Goal: Task Accomplishment & Management: Manage account settings

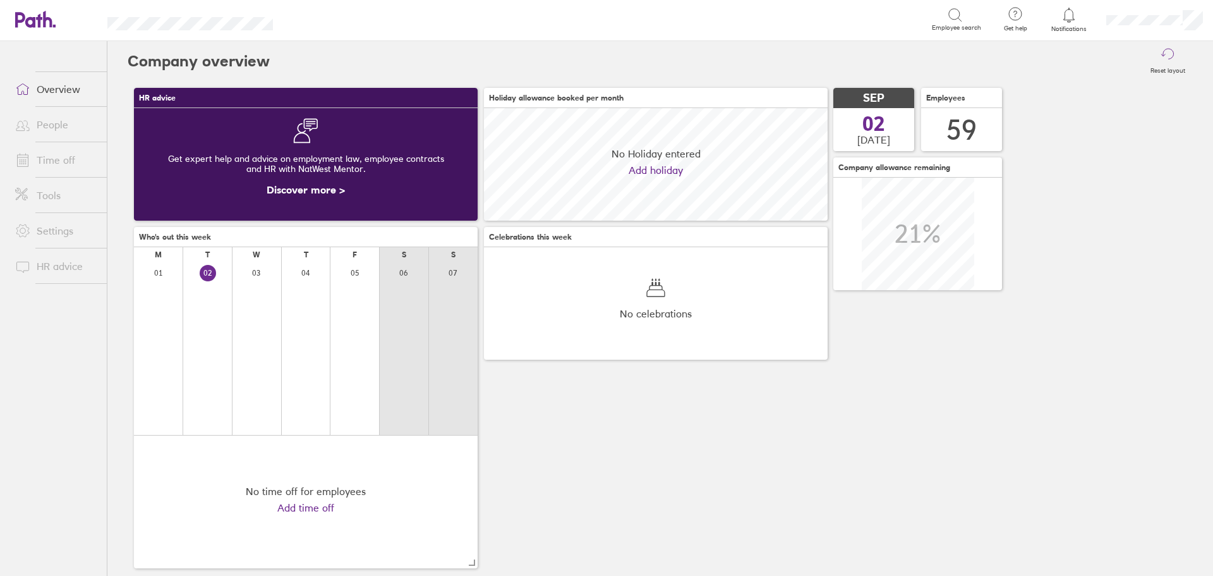
scroll to position [112, 344]
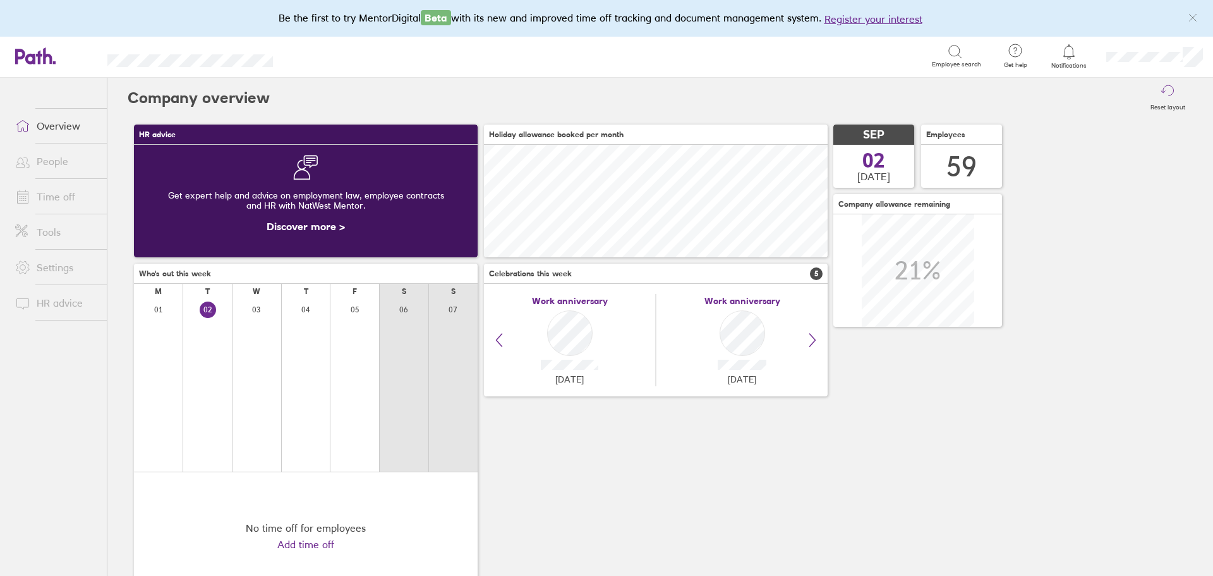
click at [40, 192] on link "Time off" at bounding box center [56, 196] width 102 height 25
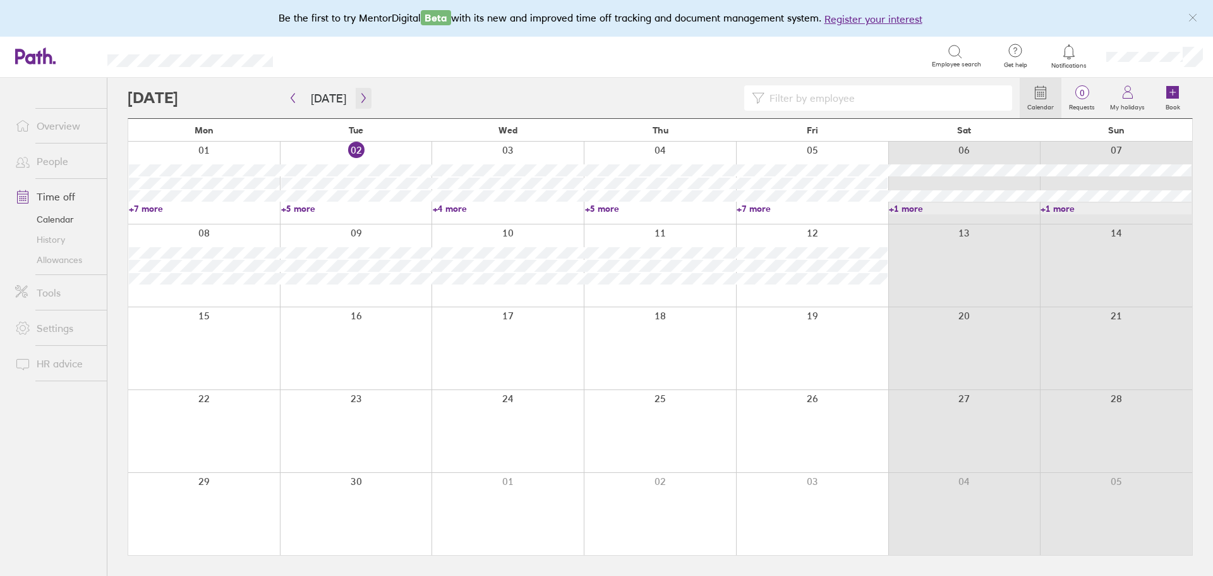
click at [358, 104] on button "button" at bounding box center [364, 98] width 16 height 21
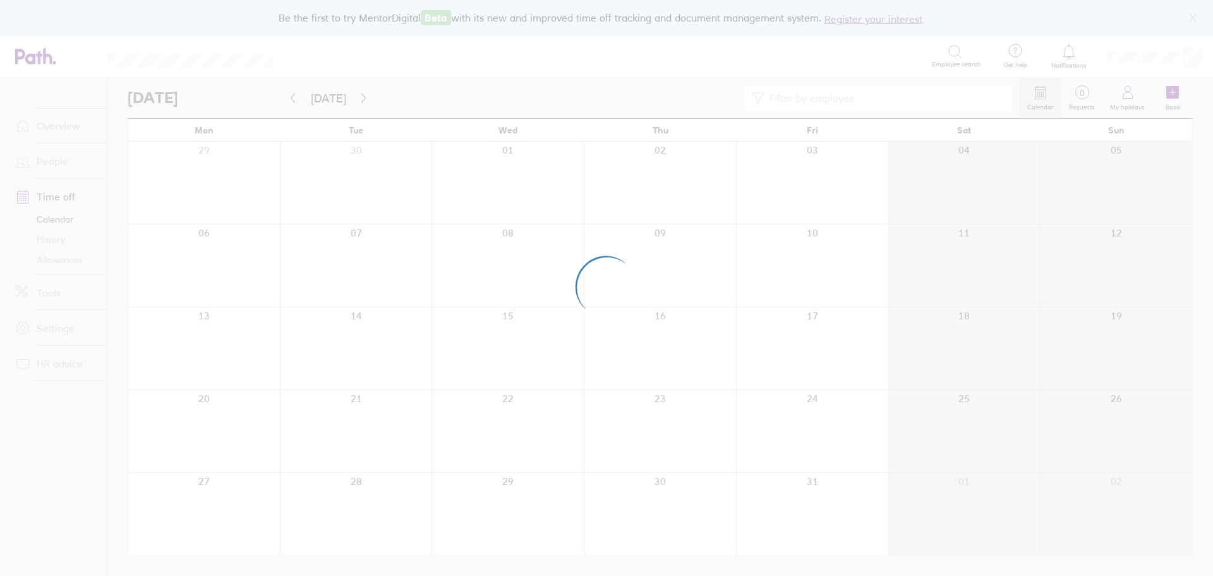
click at [358, 104] on div at bounding box center [606, 288] width 1213 height 576
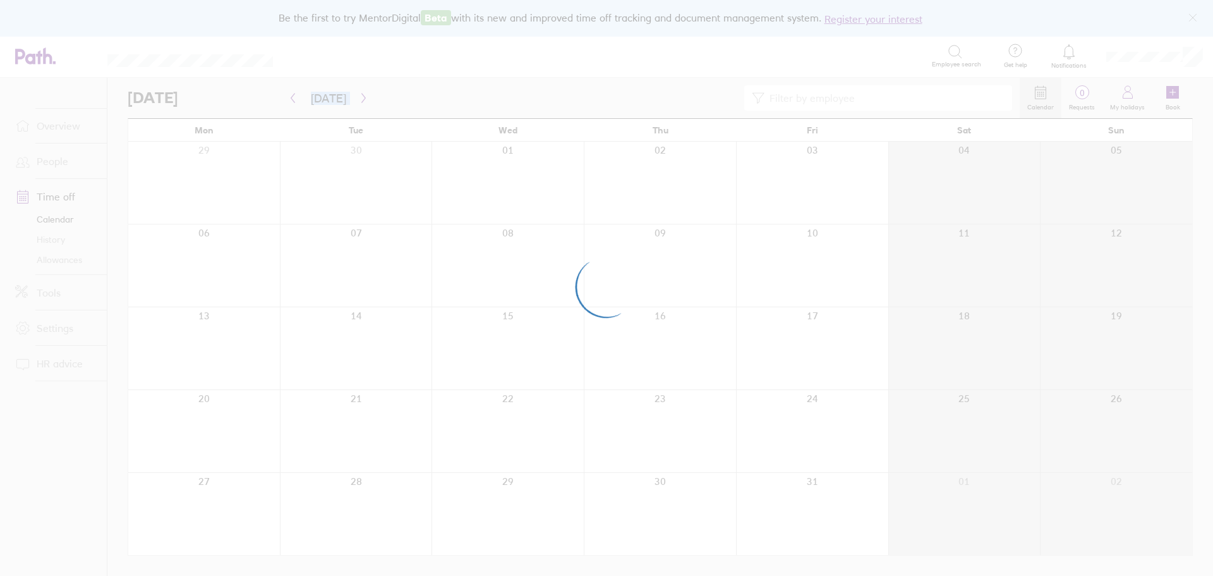
click at [358, 104] on div at bounding box center [606, 288] width 1213 height 576
click at [357, 104] on div at bounding box center [606, 288] width 1213 height 576
click at [357, 104] on button "button" at bounding box center [364, 98] width 16 height 21
click at [357, 104] on div at bounding box center [606, 288] width 1213 height 576
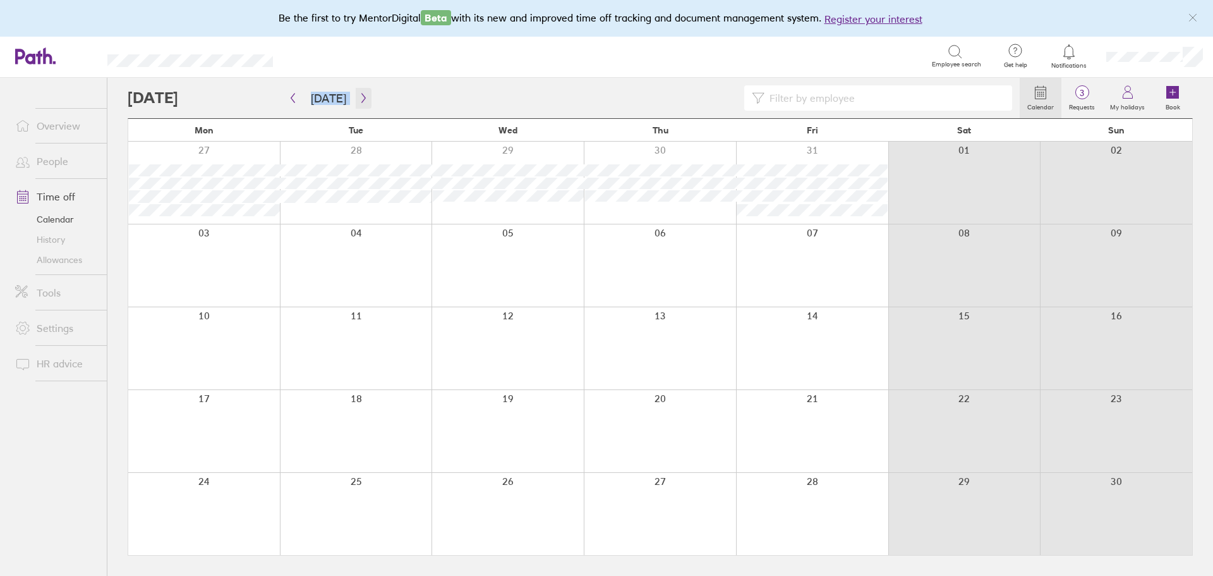
click at [357, 104] on button "button" at bounding box center [364, 98] width 16 height 21
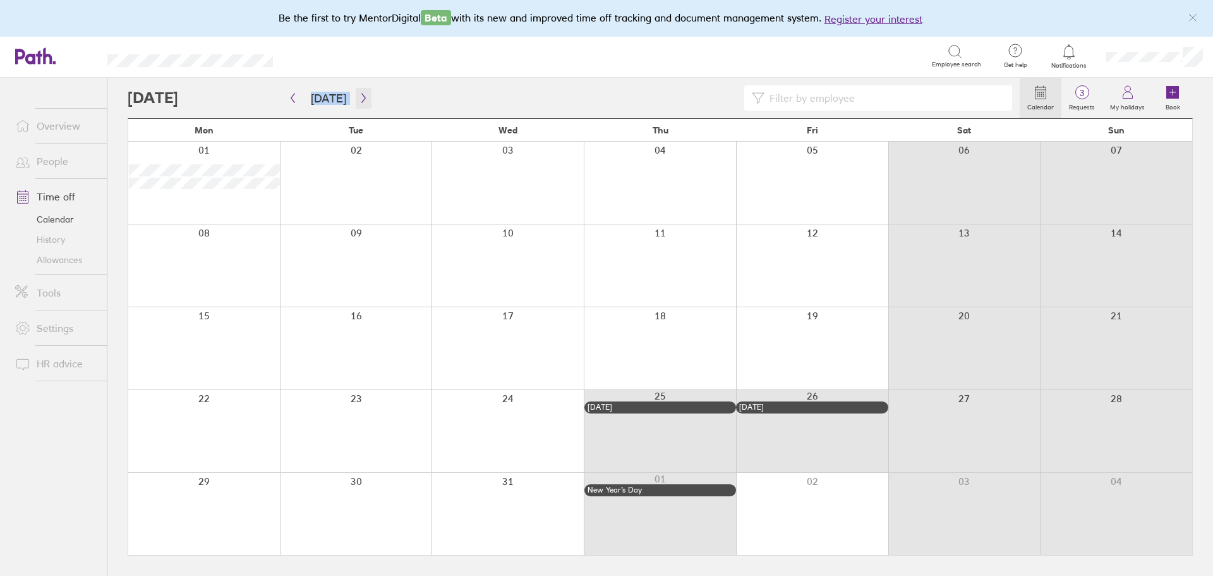
click at [360, 105] on button "button" at bounding box center [364, 98] width 16 height 21
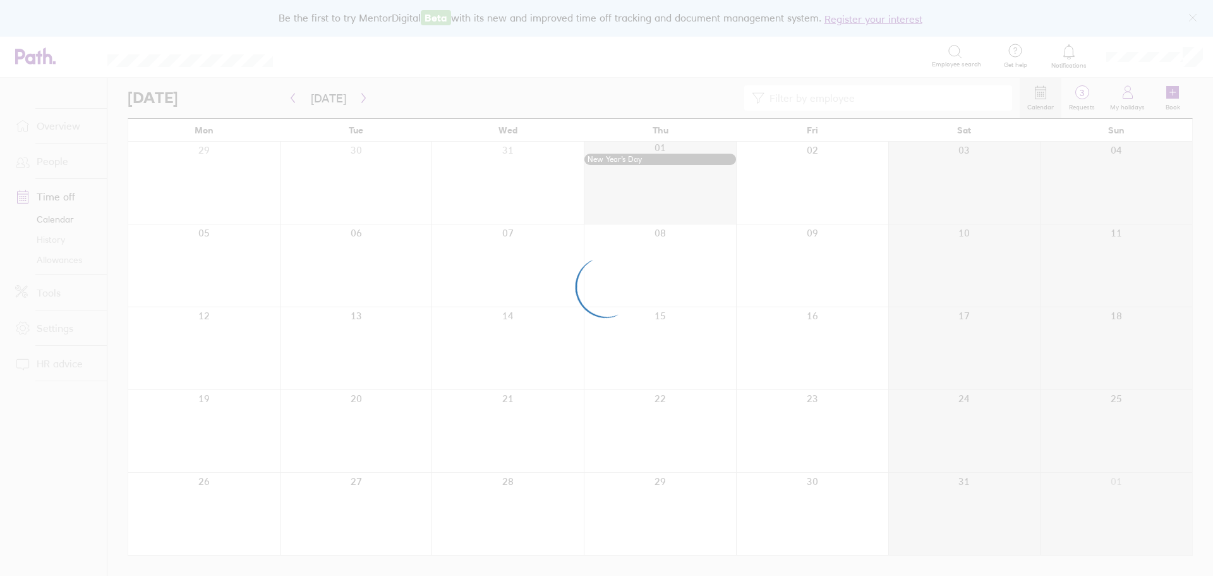
click at [360, 105] on div at bounding box center [606, 288] width 1213 height 576
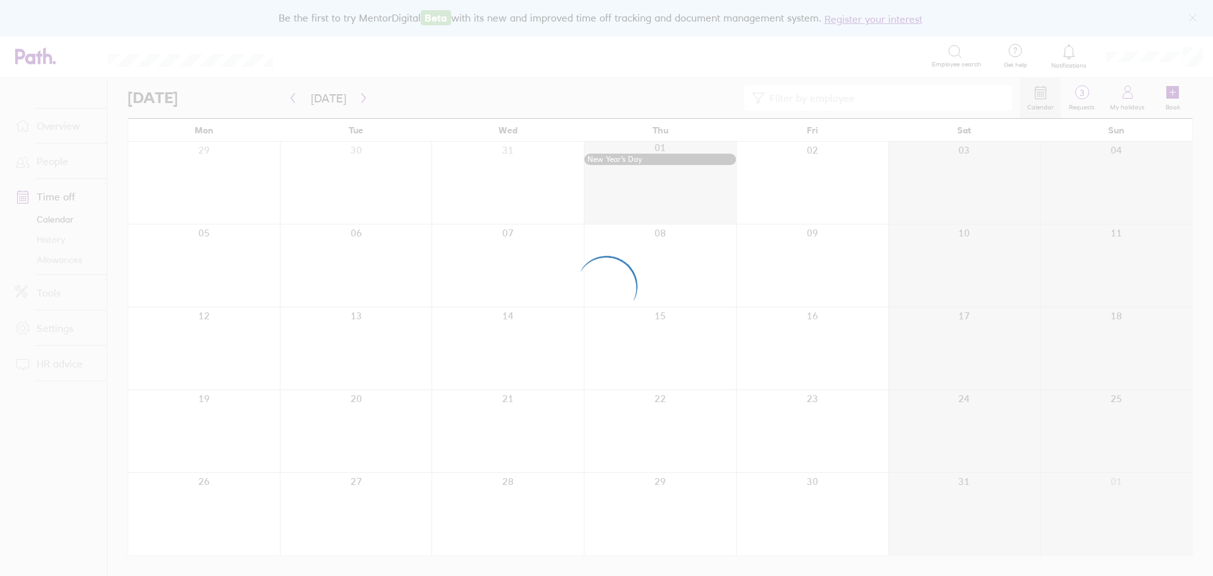
click at [360, 105] on div at bounding box center [606, 288] width 1213 height 576
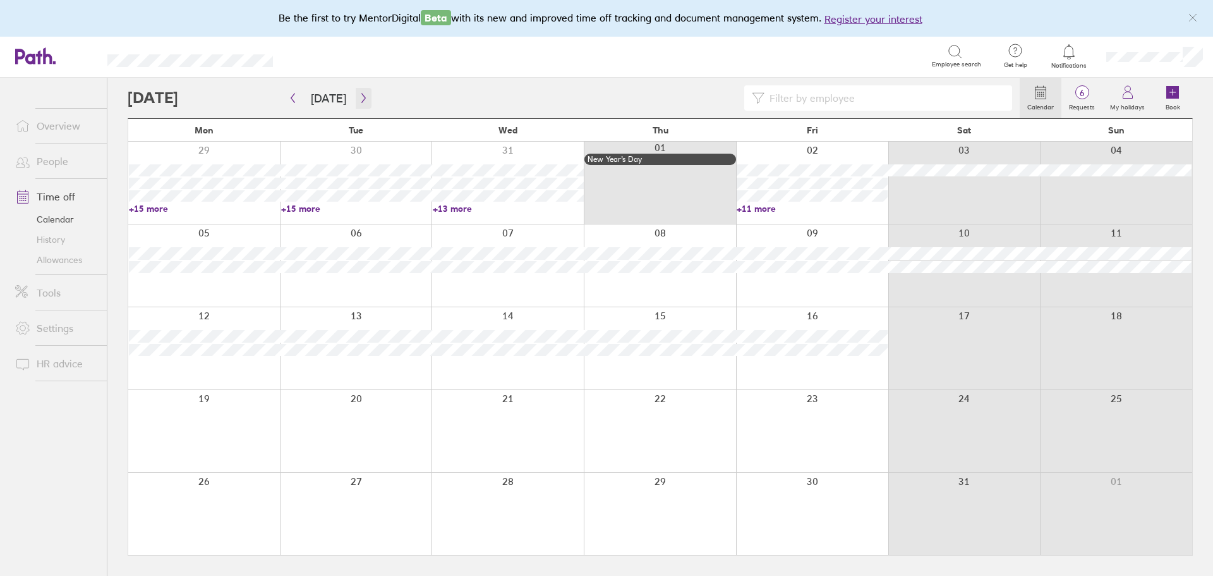
click at [360, 105] on button "button" at bounding box center [364, 98] width 16 height 21
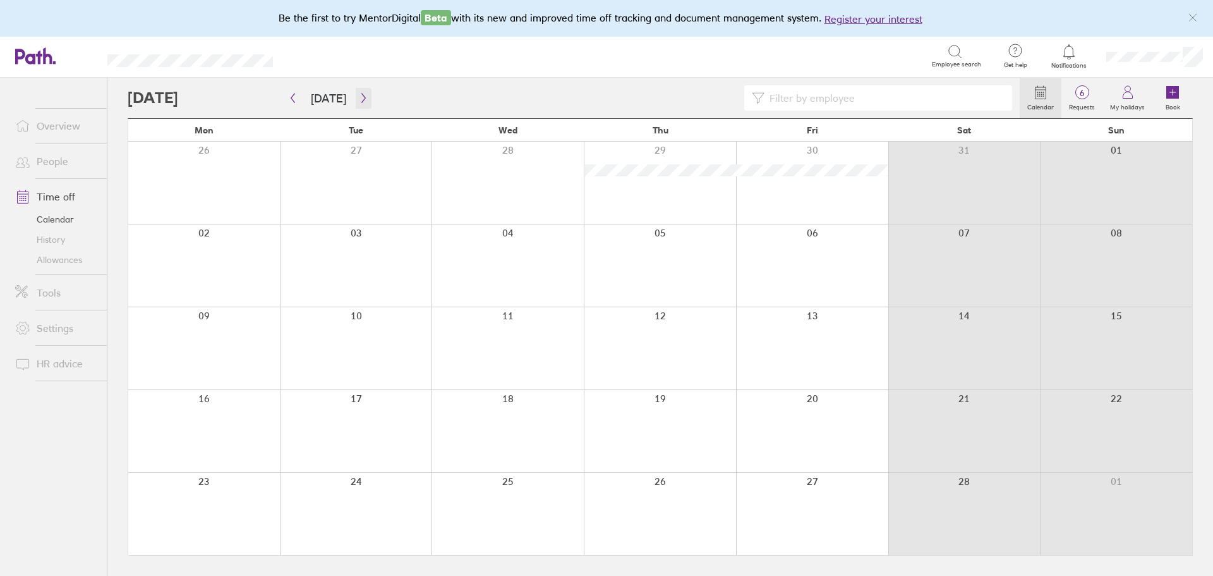
click at [360, 105] on button "button" at bounding box center [364, 98] width 16 height 21
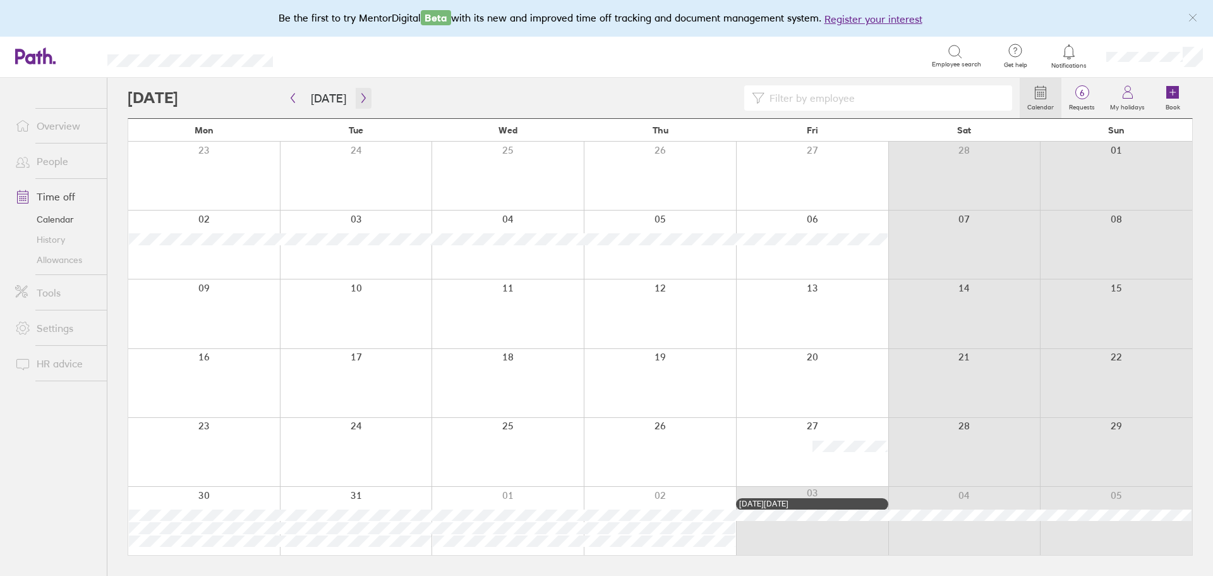
click at [360, 105] on button "button" at bounding box center [364, 98] width 16 height 21
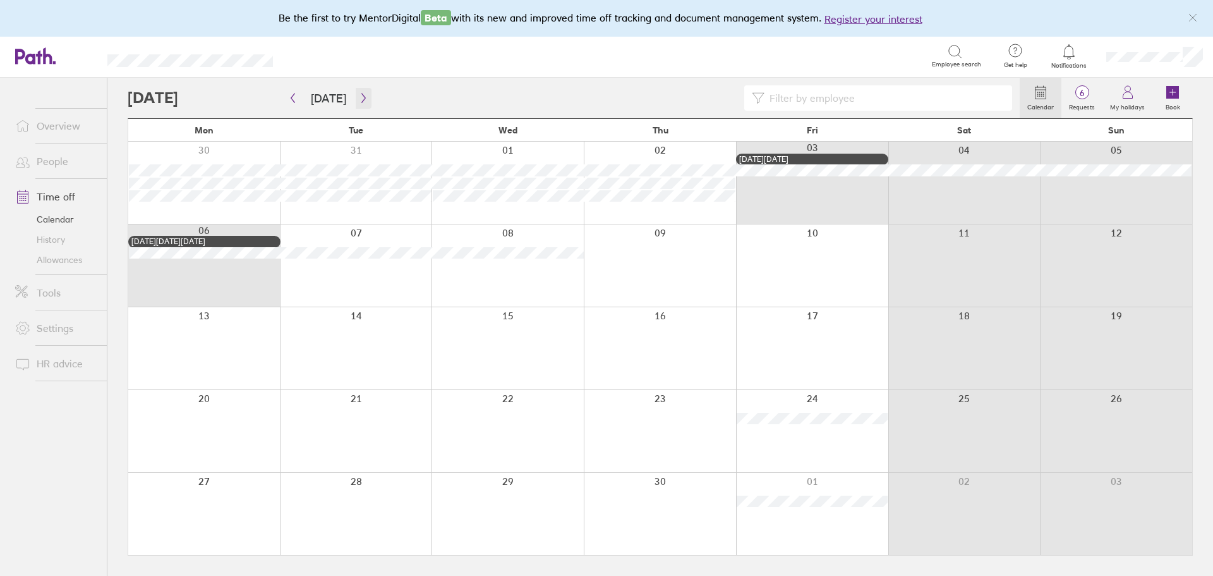
click at [360, 105] on button "button" at bounding box center [364, 98] width 16 height 21
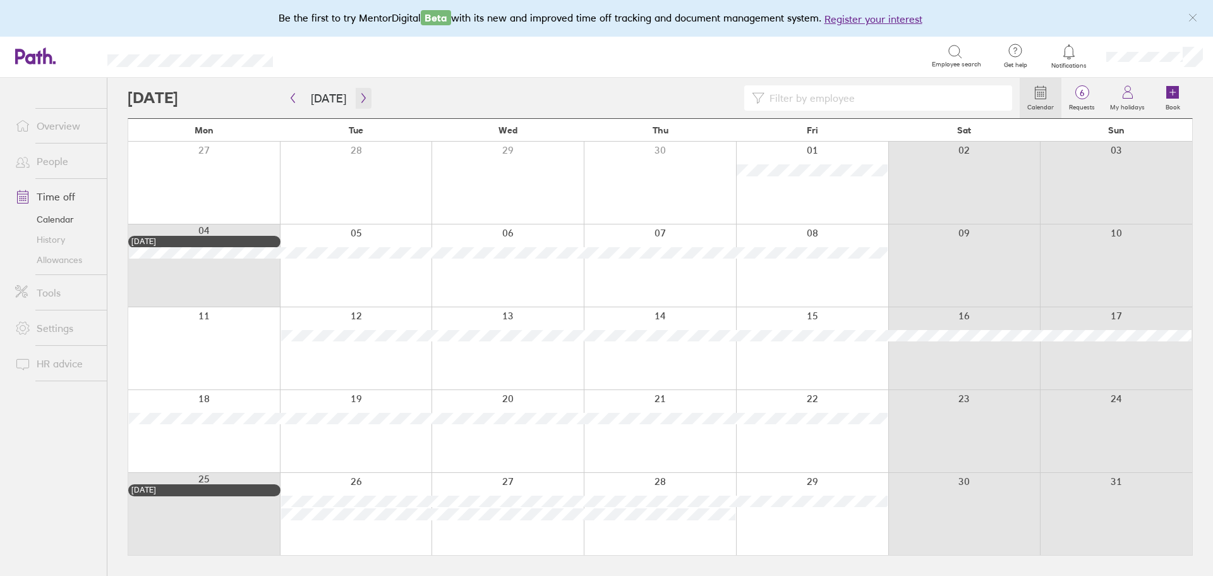
click at [360, 105] on button "button" at bounding box center [364, 98] width 16 height 21
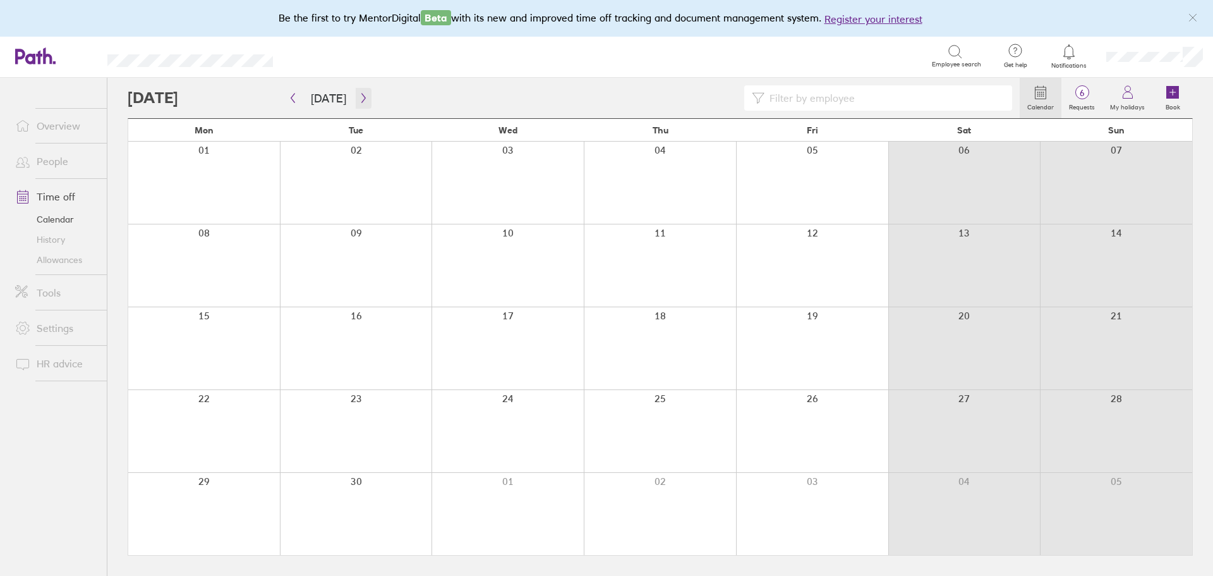
click at [360, 105] on button "button" at bounding box center [364, 98] width 16 height 21
click at [359, 98] on icon "button" at bounding box center [363, 98] width 9 height 10
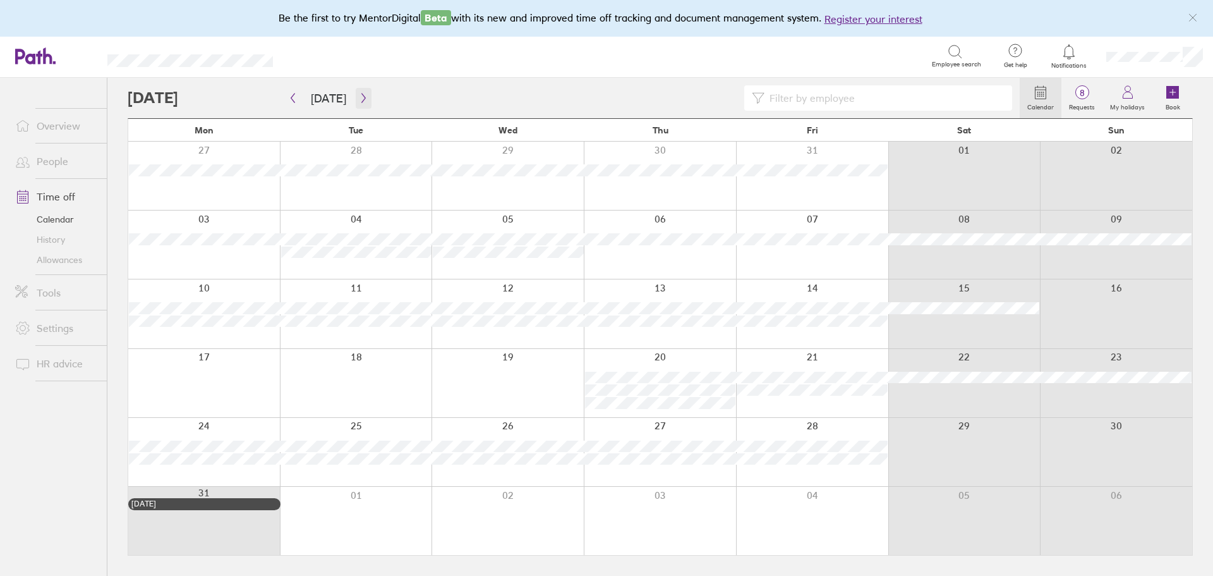
click at [359, 98] on icon "button" at bounding box center [363, 98] width 9 height 10
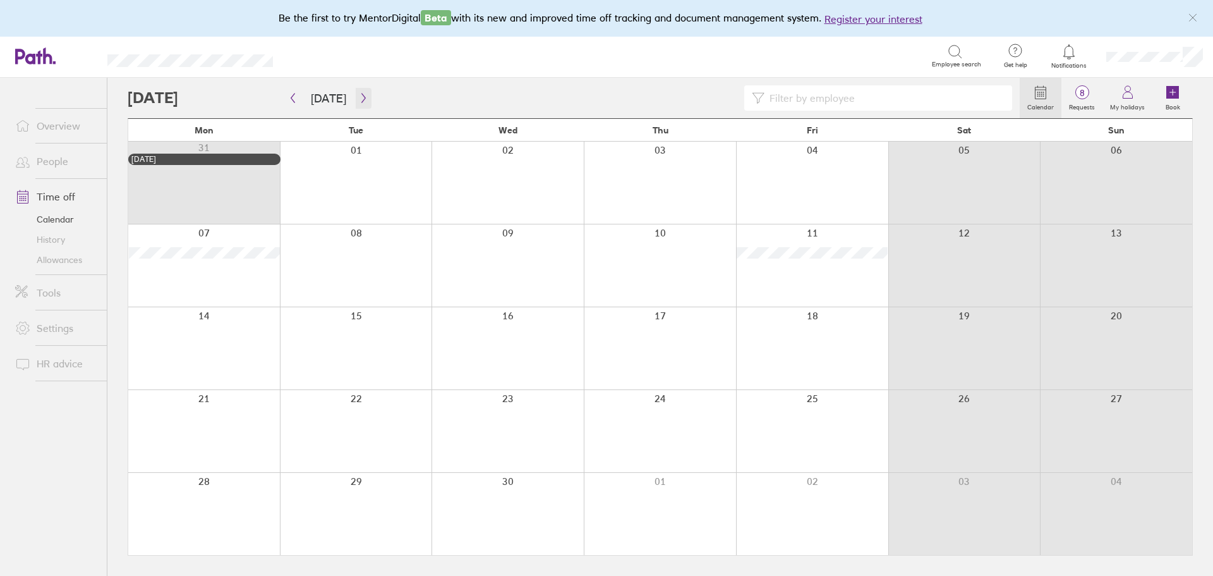
click at [359, 98] on icon "button" at bounding box center [363, 98] width 9 height 10
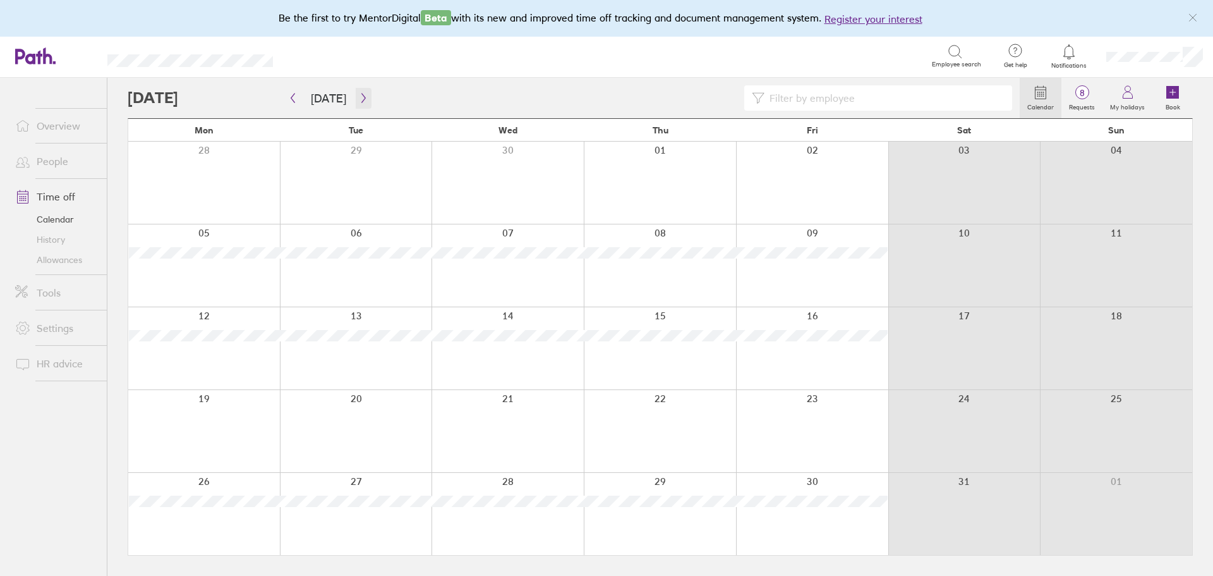
click at [359, 98] on icon "button" at bounding box center [363, 98] width 9 height 10
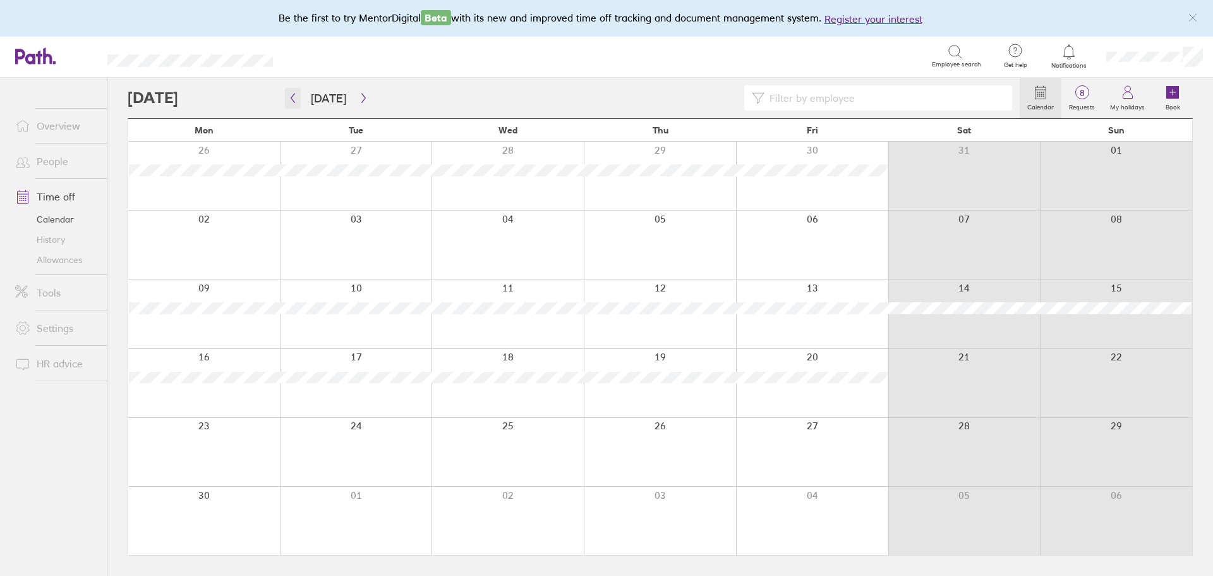
click at [296, 101] on icon "button" at bounding box center [292, 98] width 9 height 10
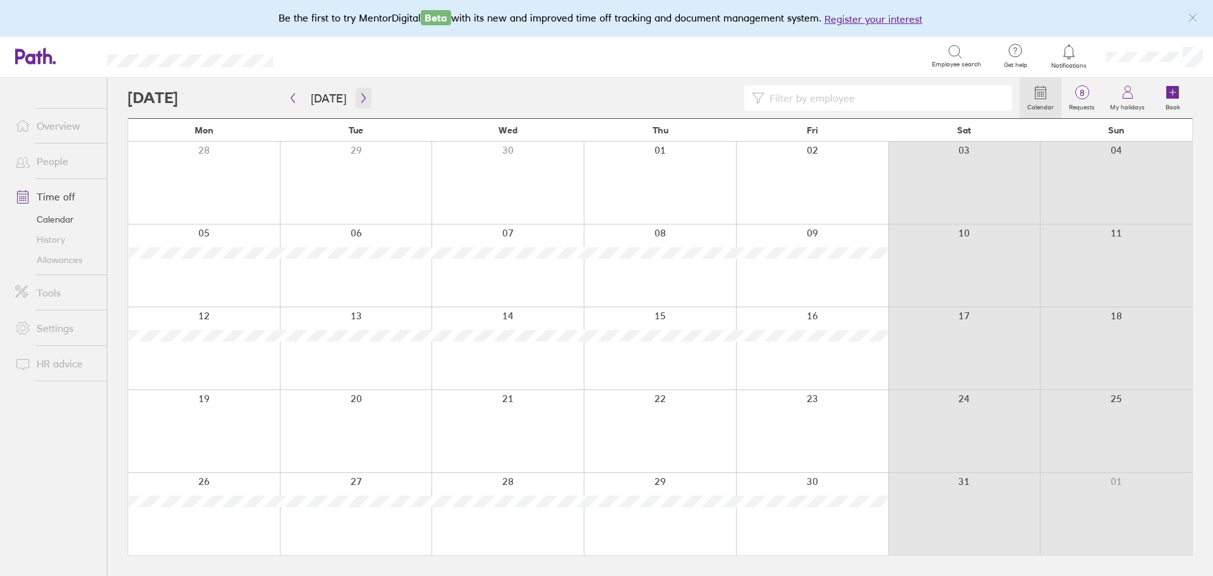
click at [365, 99] on button "button" at bounding box center [364, 98] width 16 height 21
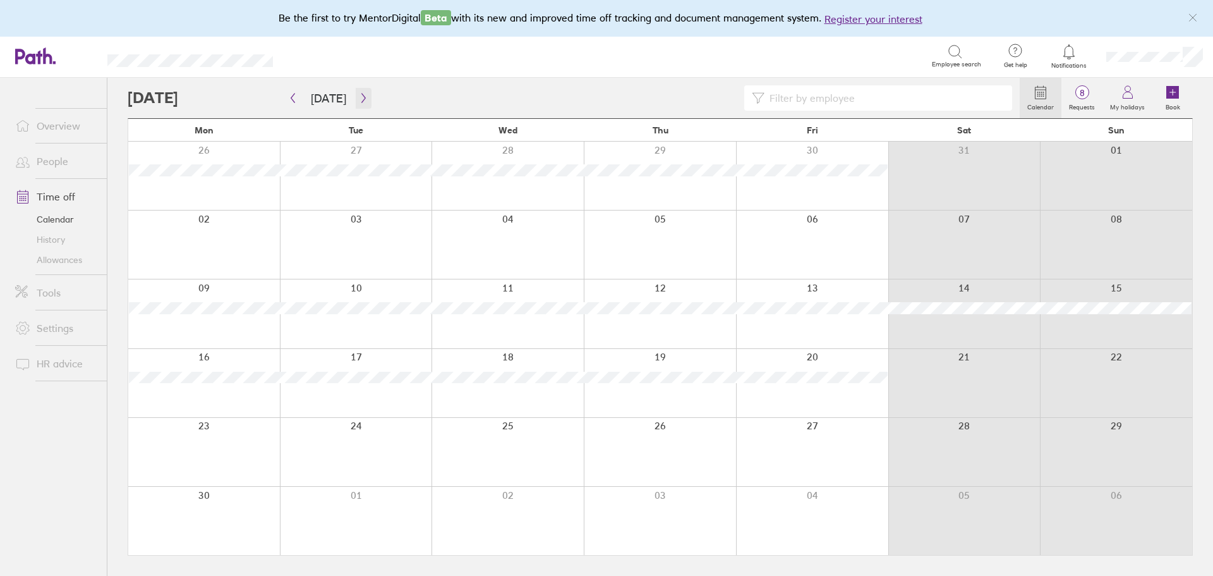
click at [362, 97] on icon "button" at bounding box center [364, 98] width 4 height 9
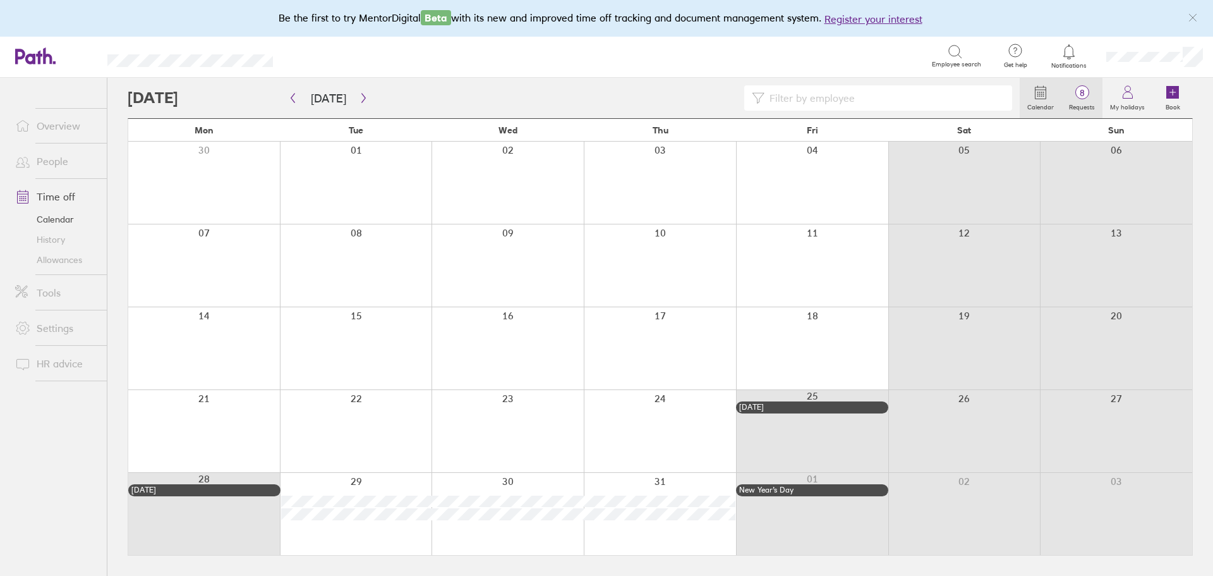
click at [1081, 97] on span "8" at bounding box center [1082, 93] width 41 height 10
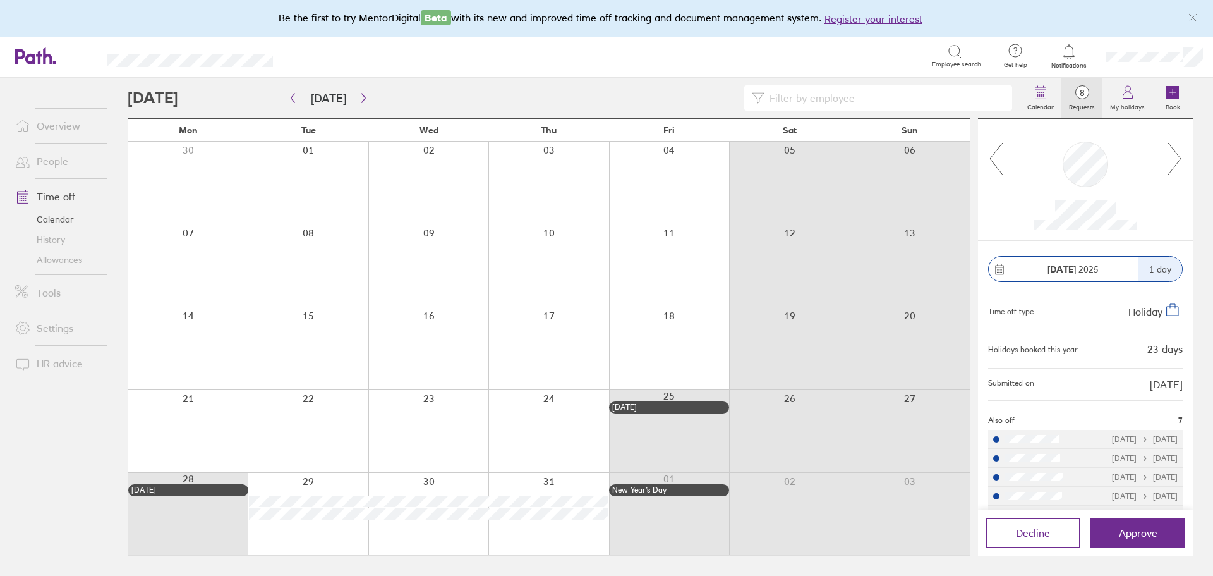
click at [1177, 161] on icon at bounding box center [1175, 159] width 16 height 34
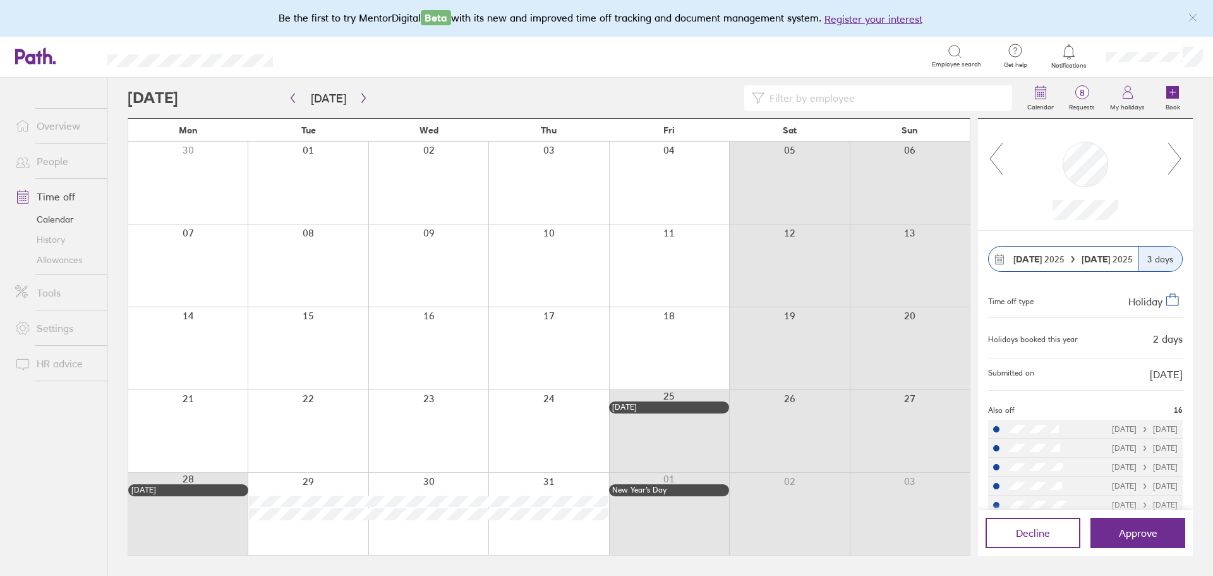
click at [1177, 161] on icon at bounding box center [1175, 159] width 16 height 34
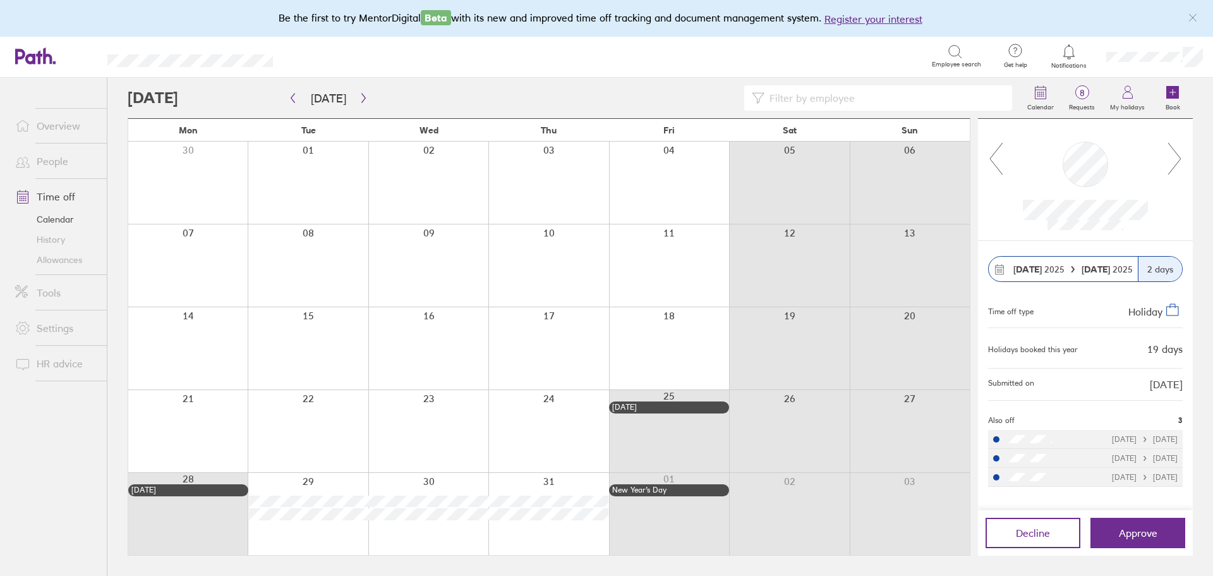
click at [1177, 161] on icon at bounding box center [1175, 159] width 16 height 34
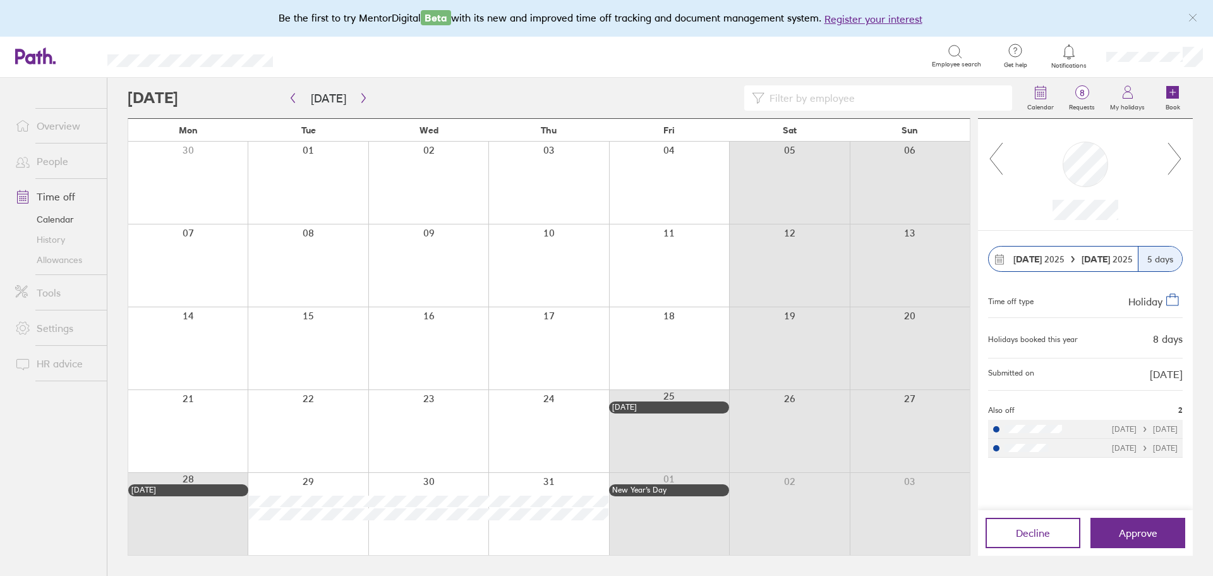
click at [1177, 161] on icon at bounding box center [1175, 159] width 16 height 34
click at [1113, 527] on button "Approve" at bounding box center [1138, 533] width 95 height 30
click at [1176, 154] on icon at bounding box center [1175, 159] width 16 height 34
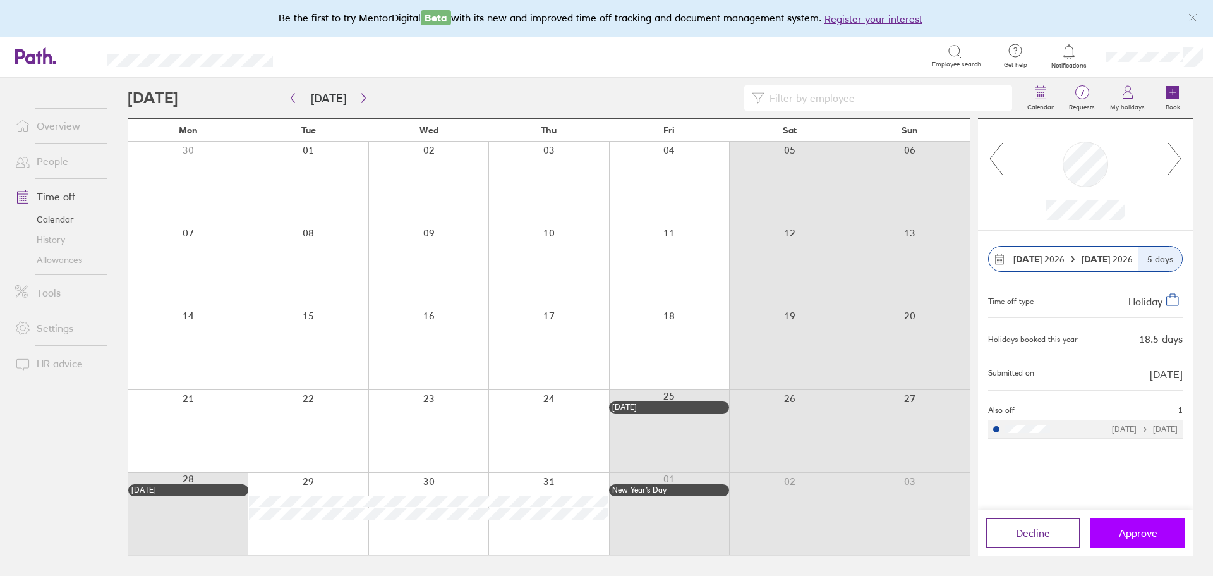
click at [1131, 531] on span "Approve" at bounding box center [1138, 532] width 39 height 11
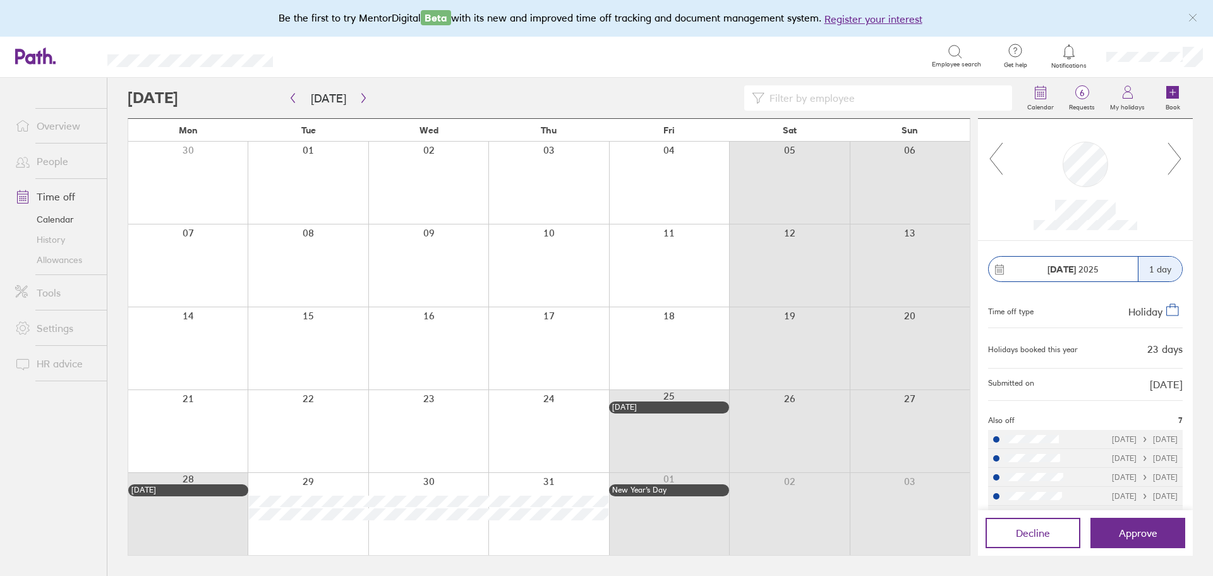
click at [1001, 151] on icon at bounding box center [996, 159] width 16 height 34
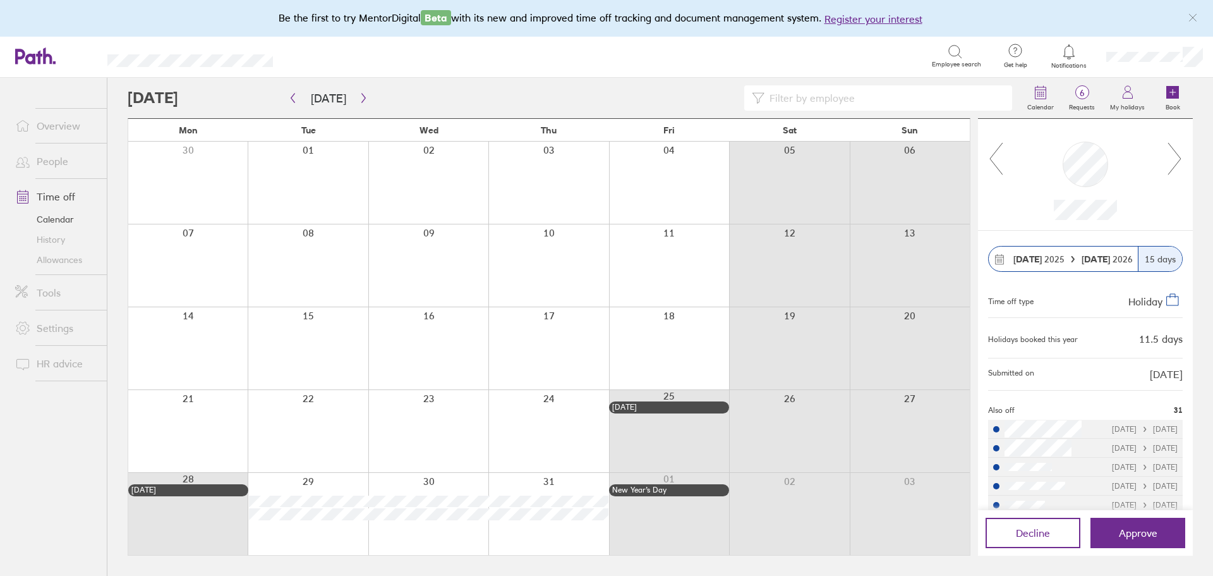
click at [999, 151] on icon at bounding box center [996, 159] width 16 height 34
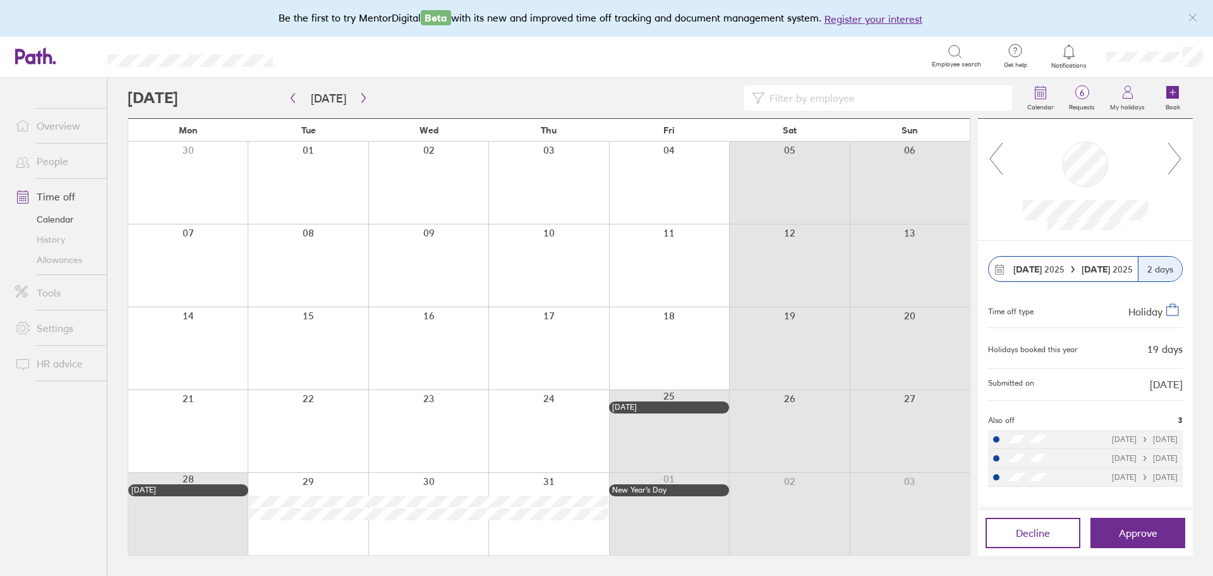
click at [56, 263] on link "Allowances" at bounding box center [56, 260] width 102 height 20
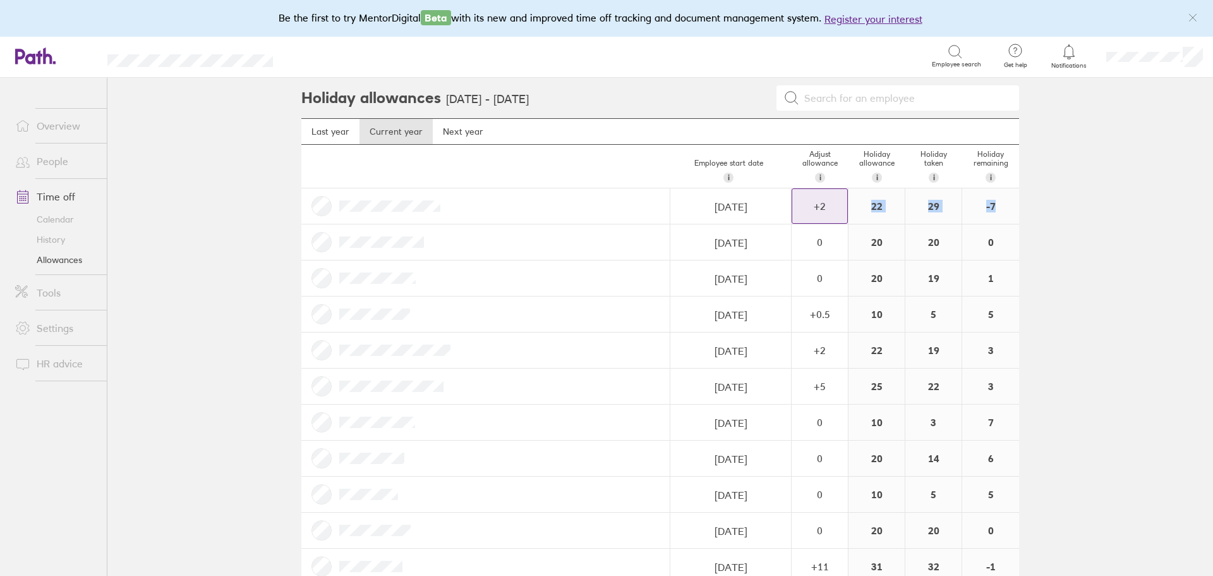
drag, startPoint x: 999, startPoint y: 212, endPoint x: 839, endPoint y: 216, distance: 160.0
click at [839, 216] on div "[DATE] Navigate forward to interact with the calendar and select a date. Press …" at bounding box center [660, 206] width 718 height 36
click at [536, 206] on div at bounding box center [485, 205] width 369 height 35
click at [463, 135] on link "Next year" at bounding box center [463, 131] width 61 height 25
drag, startPoint x: 1019, startPoint y: 205, endPoint x: 891, endPoint y: 205, distance: 128.3
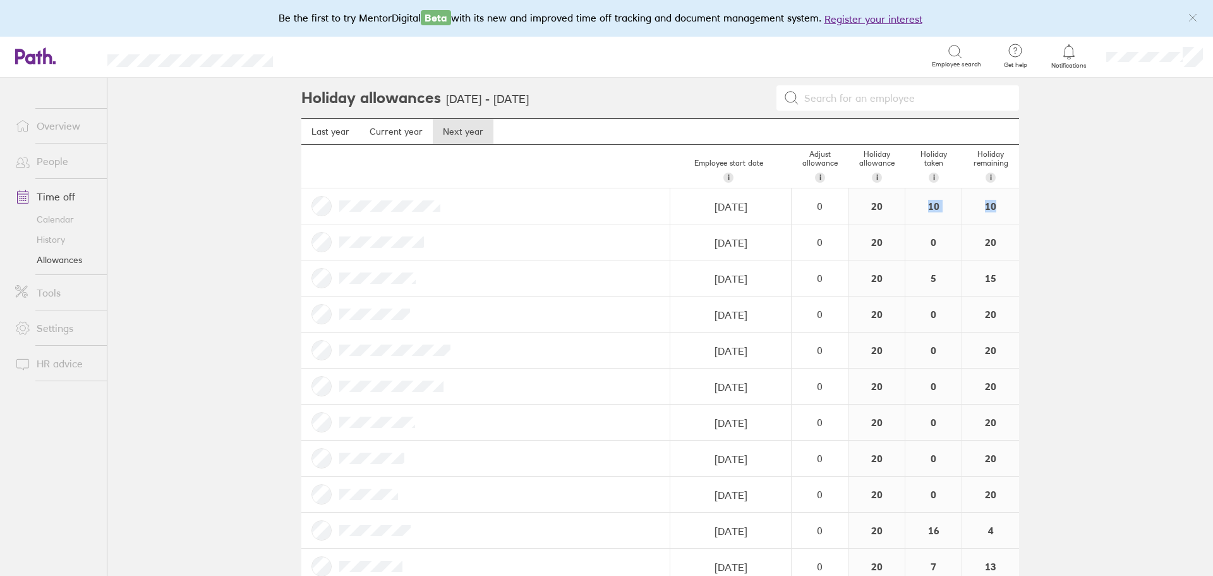
click at [891, 205] on div "Holiday allowances [DATE] - [DATE] Last year Current year Next year Employee st…" at bounding box center [660, 327] width 758 height 498
click at [951, 215] on div "10" at bounding box center [934, 205] width 56 height 35
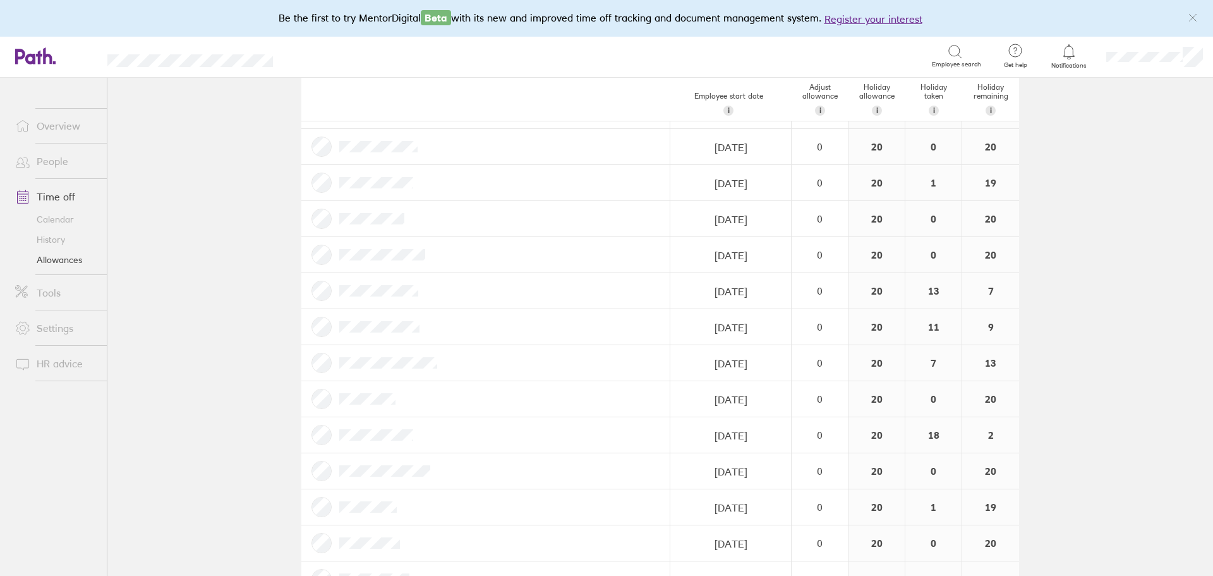
scroll to position [1758, 0]
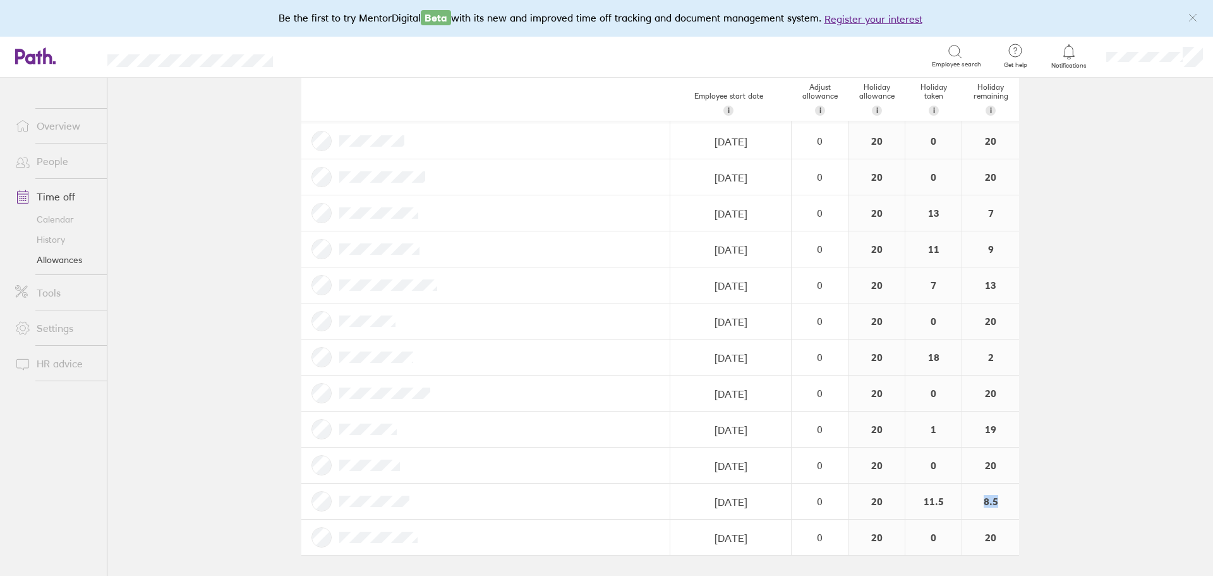
drag, startPoint x: 999, startPoint y: 506, endPoint x: 970, endPoint y: 506, distance: 28.4
click at [970, 506] on div "8.5" at bounding box center [991, 500] width 57 height 35
click at [992, 506] on div "8.5" at bounding box center [991, 500] width 57 height 35
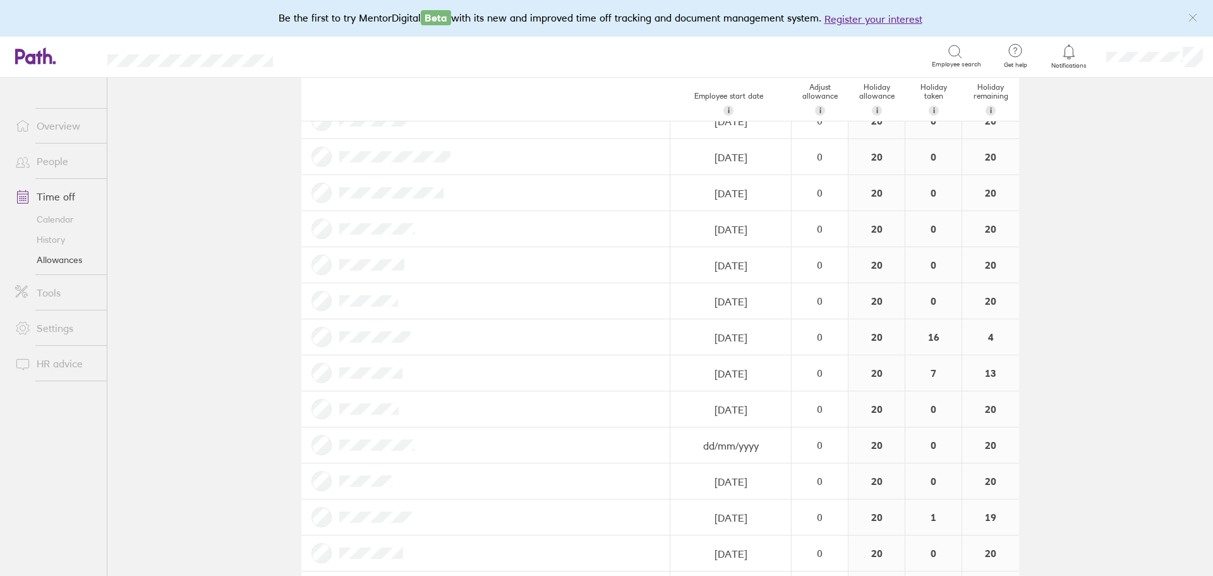
scroll to position [0, 0]
